Goal: Task Accomplishment & Management: Use online tool/utility

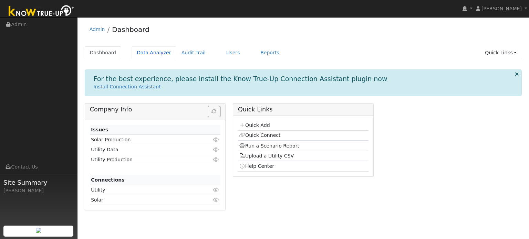
click at [142, 53] on link "Data Analyzer" at bounding box center [154, 53] width 45 height 13
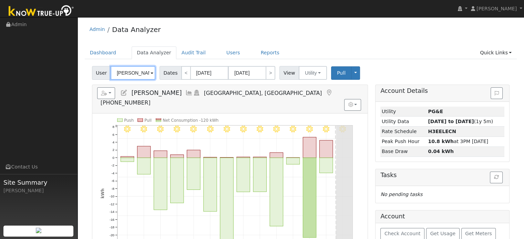
paste input "Nestle Maranan"
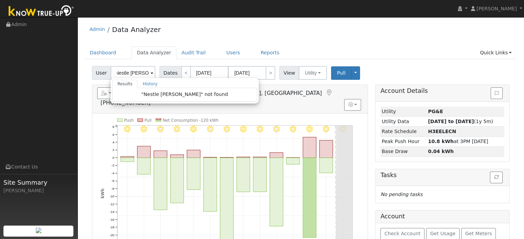
click at [318, 40] on div "Admin Data Analyzer" at bounding box center [301, 31] width 432 height 21
type input "Royce Hurd"
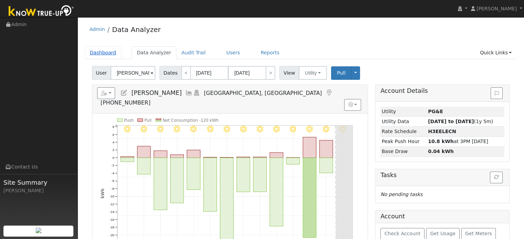
click at [103, 52] on link "Dashboard" at bounding box center [103, 53] width 37 height 13
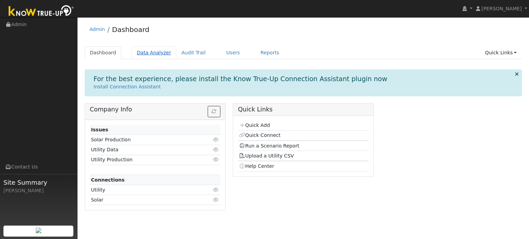
click at [156, 52] on link "Data Analyzer" at bounding box center [154, 53] width 45 height 13
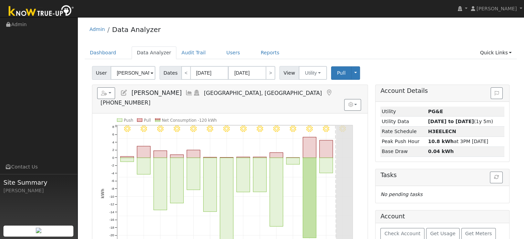
click at [150, 73] on div "Royce Hurd" at bounding box center [133, 73] width 45 height 14
click at [151, 73] on span at bounding box center [152, 74] width 3 height 8
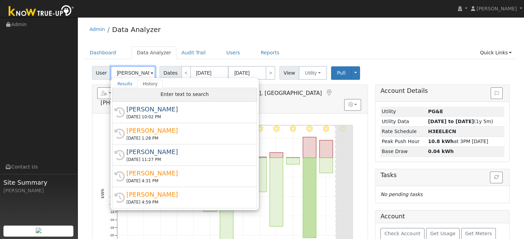
paste input "Nestle Maranan"
type input "Nestle MarananNestle Maranan"
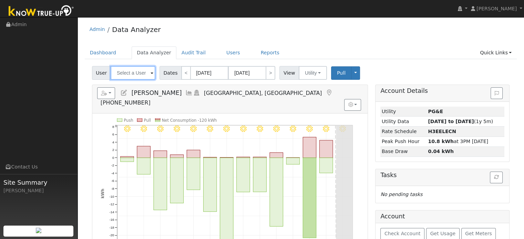
paste input "Nestle Maranan"
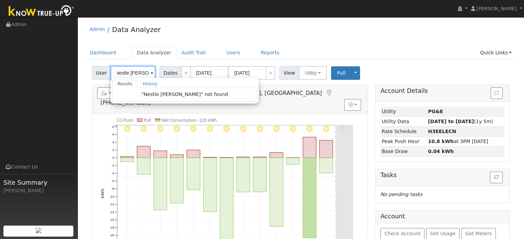
type input "Nestle Maranan"
